Goal: Task Accomplishment & Management: Complete application form

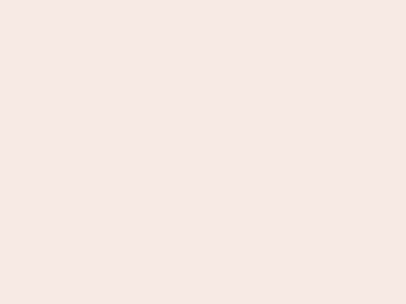
click at [203, 152] on nb-app "Almost there Thank you for registering for Newbook. Your account is under revie…" at bounding box center [203, 152] width 406 height 304
click at [203, 0] on nb-app "Almost there Thank you for registering for Newbook. Your account is under revie…" at bounding box center [203, 152] width 406 height 304
click at [217, 0] on nb-app "Almost there Thank you for registering for Newbook. Your account is under revie…" at bounding box center [203, 152] width 406 height 304
click at [203, 152] on nb-app "Almost there Thank you for registering for Newbook. Your account is under revie…" at bounding box center [203, 152] width 406 height 304
click at [203, 0] on nb-app "Almost there Thank you for registering for Newbook. Your account is under revie…" at bounding box center [203, 152] width 406 height 304
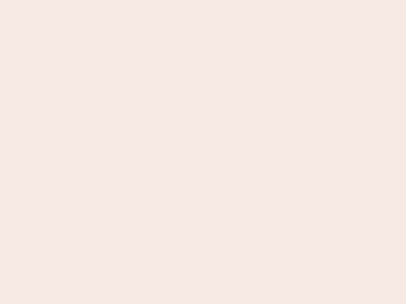
click at [142, 0] on nb-app "Almost there Thank you for registering for Newbook. Your account is under revie…" at bounding box center [203, 152] width 406 height 304
click at [203, 152] on nb-app "Almost there Thank you for registering for Newbook. Your account is under revie…" at bounding box center [203, 152] width 406 height 304
click at [203, 0] on nb-app "Almost there Thank you for registering for Newbook. Your account is under revie…" at bounding box center [203, 152] width 406 height 304
click at [142, 0] on nb-app "Almost there Thank you for registering for Newbook. Your account is under revie…" at bounding box center [203, 152] width 406 height 304
click at [203, 152] on nb-app "Almost there Thank you for registering for Newbook. Your account is under revie…" at bounding box center [203, 152] width 406 height 304
